Goal: Find specific page/section: Find specific page/section

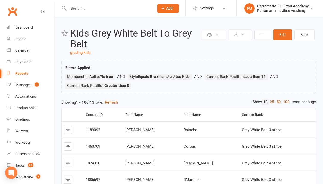
click at [285, 102] on link "100" at bounding box center [286, 101] width 9 height 5
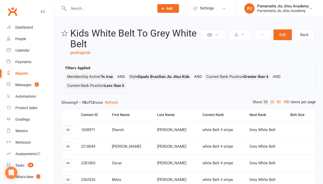
click at [285, 102] on link "100" at bounding box center [286, 101] width 9 height 5
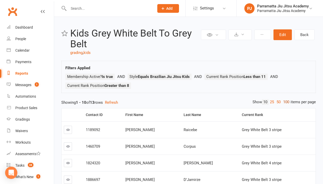
click at [285, 102] on link "100" at bounding box center [286, 101] width 9 height 5
